Goal: Find specific page/section: Find specific page/section

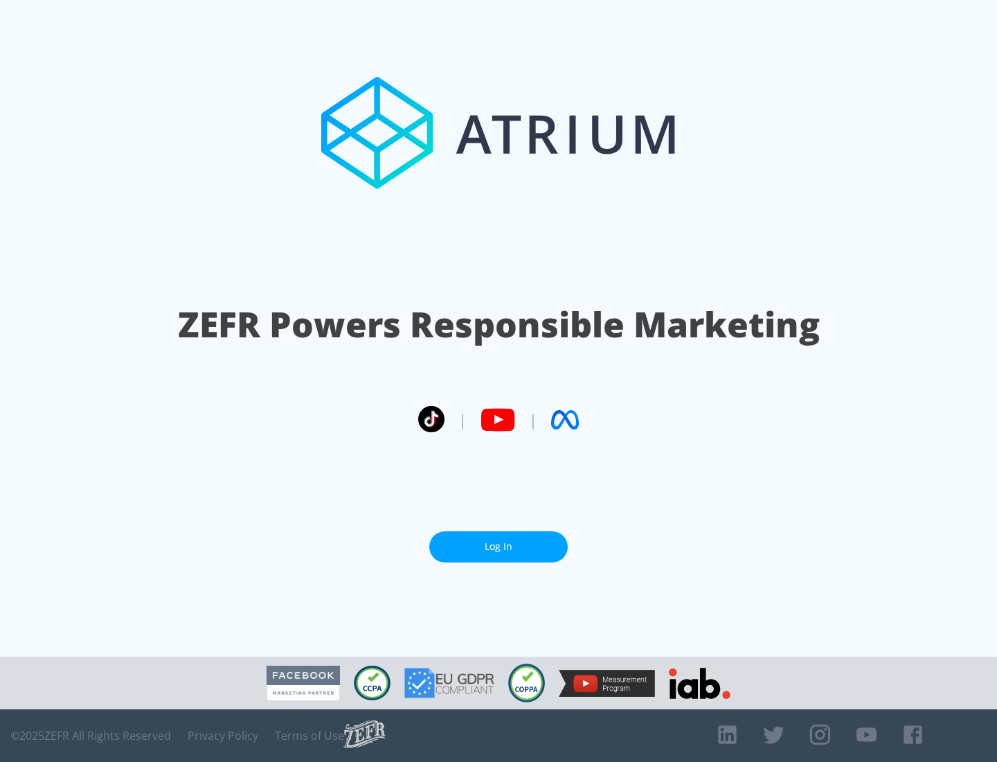
click at [499, 547] on link "Log In" at bounding box center [498, 546] width 139 height 31
